Goal: Navigation & Orientation: Find specific page/section

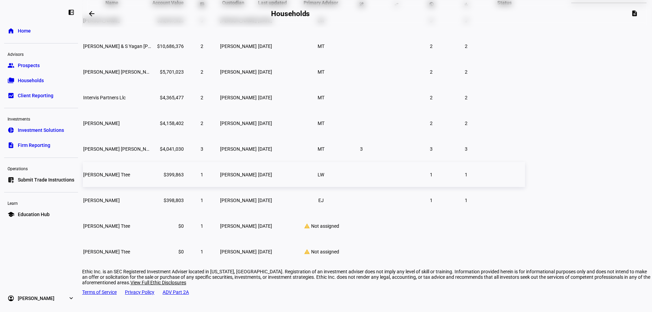
scroll to position [87, 0]
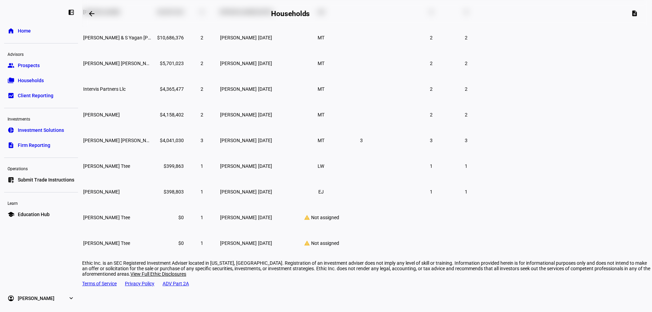
click at [29, 61] on link "group Prospects" at bounding box center [41, 66] width 74 height 14
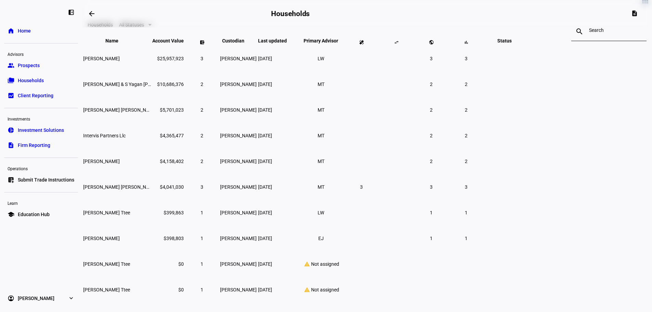
scroll to position [6, 0]
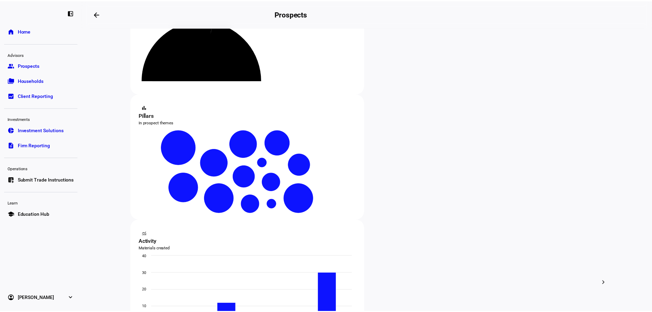
scroll to position [68, 0]
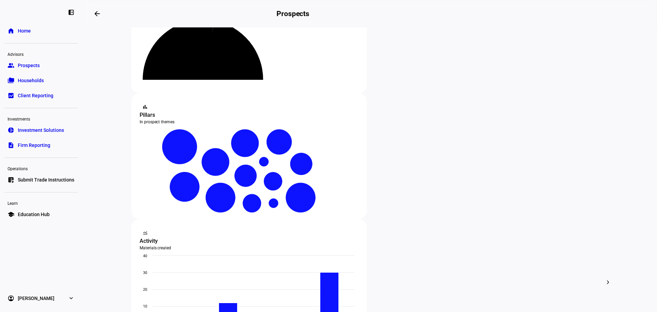
click at [32, 78] on span "Households" at bounding box center [31, 80] width 26 height 7
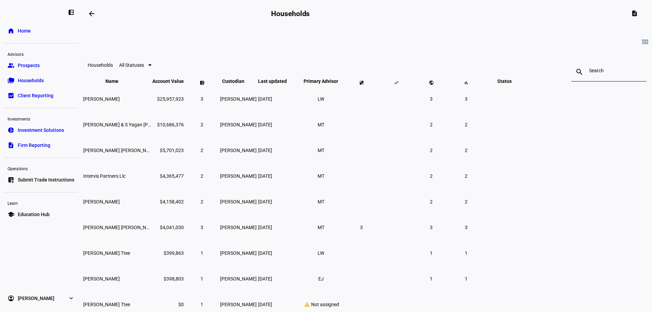
click at [28, 62] on link "group Prospects" at bounding box center [41, 66] width 74 height 14
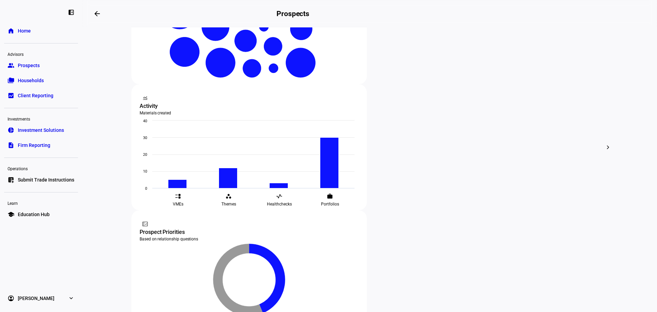
scroll to position [205, 0]
